Goal: Transaction & Acquisition: Purchase product/service

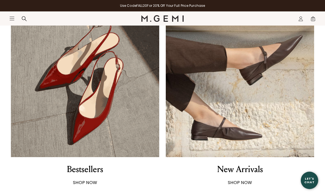
scroll to position [330, 0]
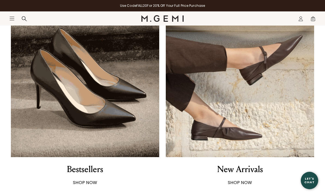
click at [85, 124] on img at bounding box center [85, 83] width 148 height 148
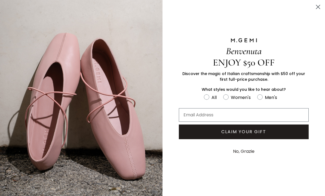
scroll to position [58, 0]
click at [315, 4] on circle "Close dialog" at bounding box center [317, 6] width 9 height 9
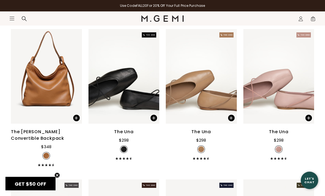
scroll to position [222, 0]
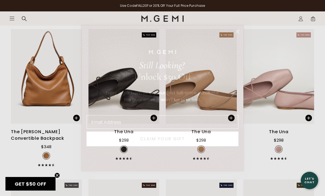
click at [237, 36] on circle "Close dialog" at bounding box center [236, 31] width 9 height 9
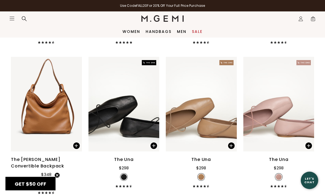
scroll to position [0, 0]
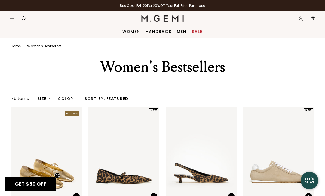
click at [196, 30] on link "Sale" at bounding box center [197, 31] width 11 height 4
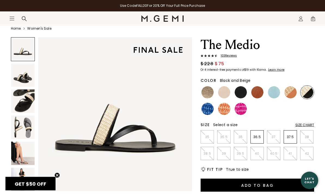
scroll to position [20, 0]
click at [22, 152] on img at bounding box center [22, 153] width 23 height 23
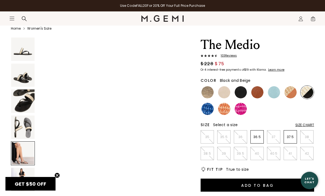
scroll to position [638, 0]
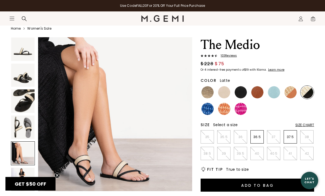
click at [225, 92] on img at bounding box center [224, 92] width 12 height 12
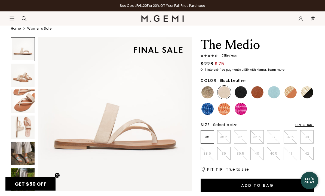
click at [238, 91] on img at bounding box center [240, 92] width 12 height 12
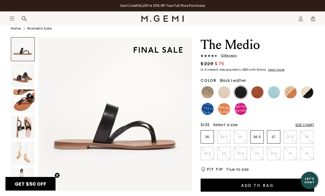
click at [26, 156] on img at bounding box center [22, 153] width 23 height 23
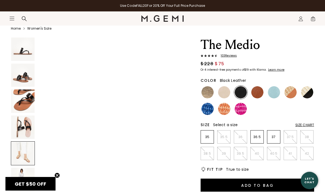
scroll to position [638, 0]
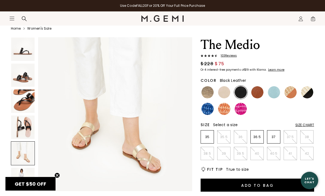
click at [28, 175] on img at bounding box center [22, 179] width 23 height 23
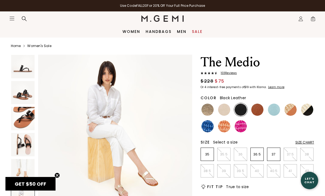
scroll to position [0, 0]
